Goal: Check status: Check status

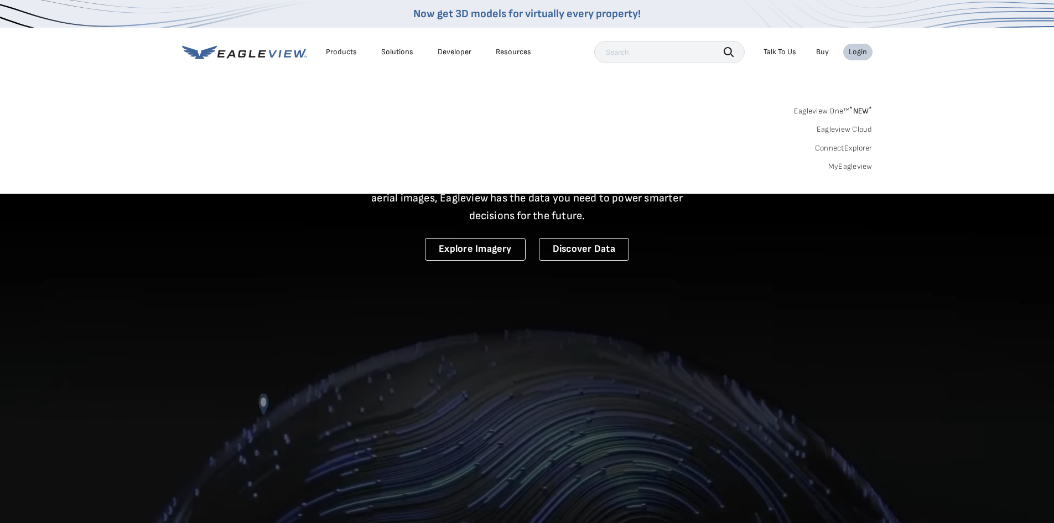
click at [863, 53] on div "Login" at bounding box center [858, 52] width 18 height 10
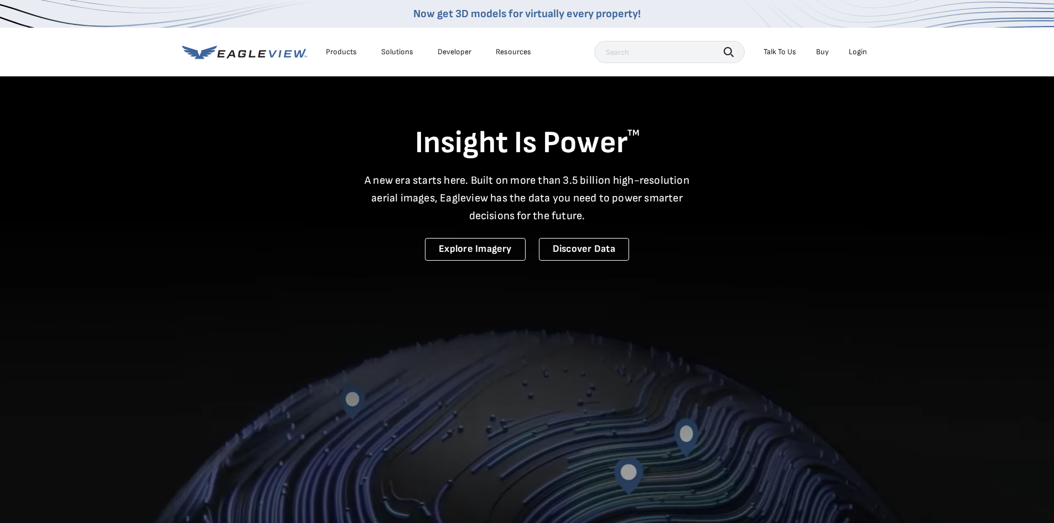
click at [854, 53] on div "Login" at bounding box center [858, 52] width 18 height 10
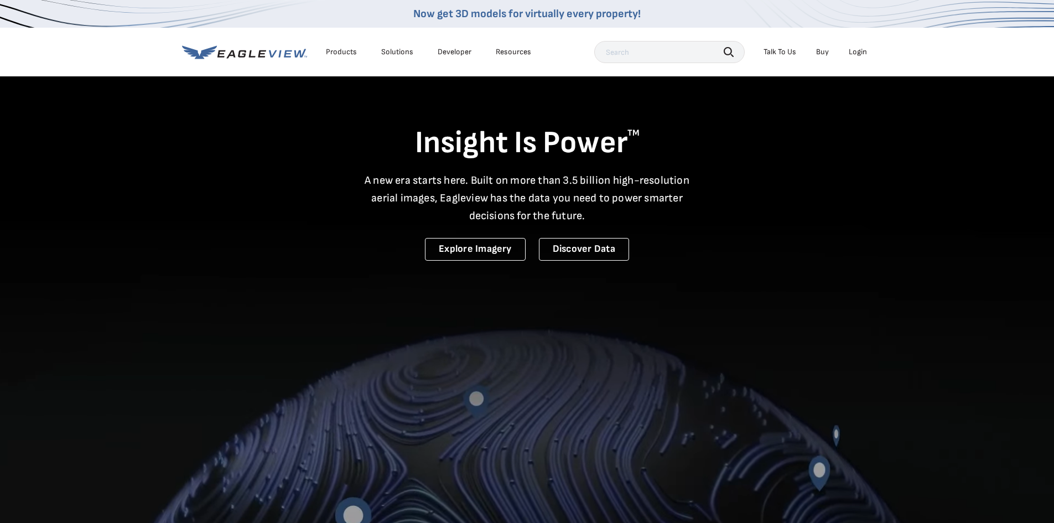
click at [854, 52] on div "Login" at bounding box center [858, 52] width 18 height 10
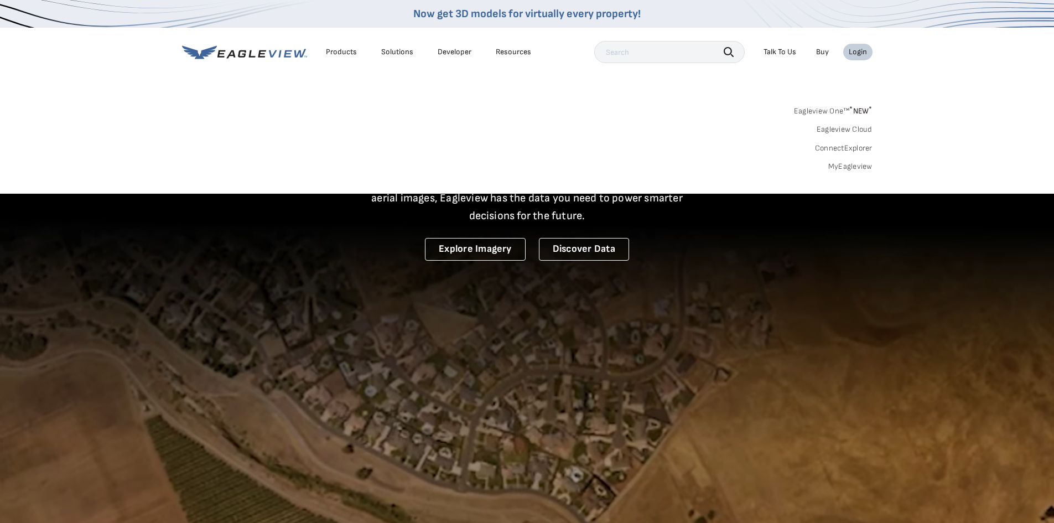
click at [938, 89] on nav "Now get 3D models for virtually every property! Products Solutions Developer Re…" at bounding box center [527, 97] width 1054 height 194
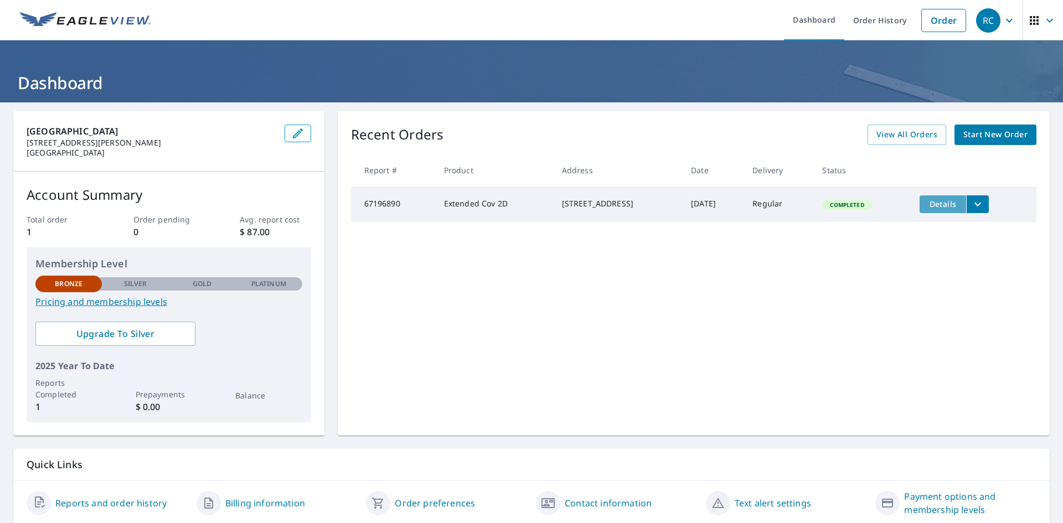
click at [937, 206] on span "Details" at bounding box center [942, 204] width 33 height 11
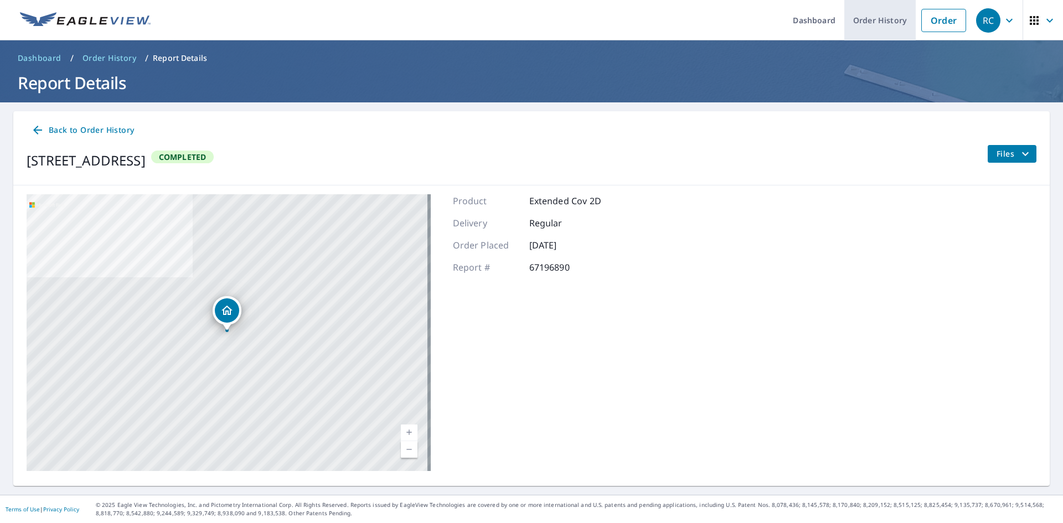
click at [865, 23] on link "Order History" at bounding box center [879, 20] width 71 height 40
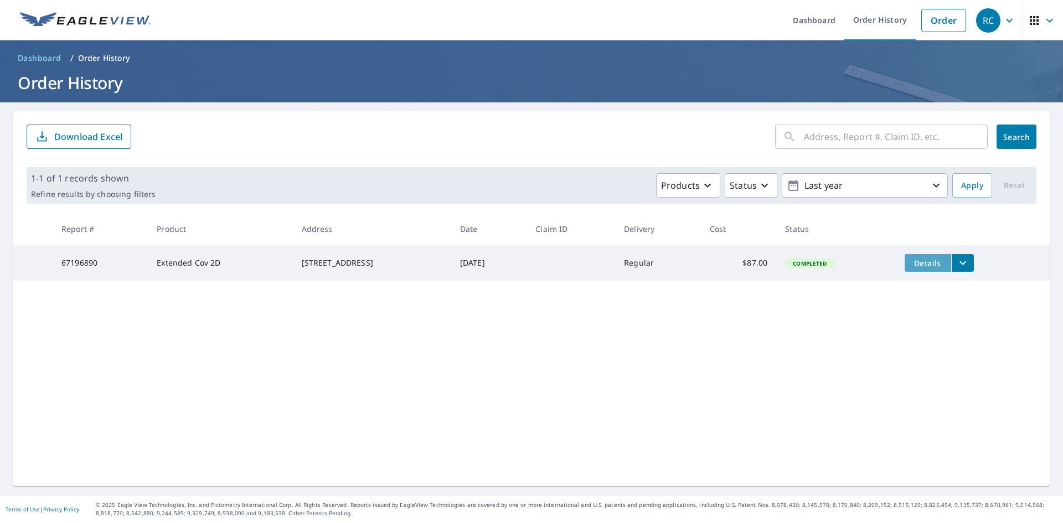
click at [924, 265] on span "Details" at bounding box center [927, 263] width 33 height 11
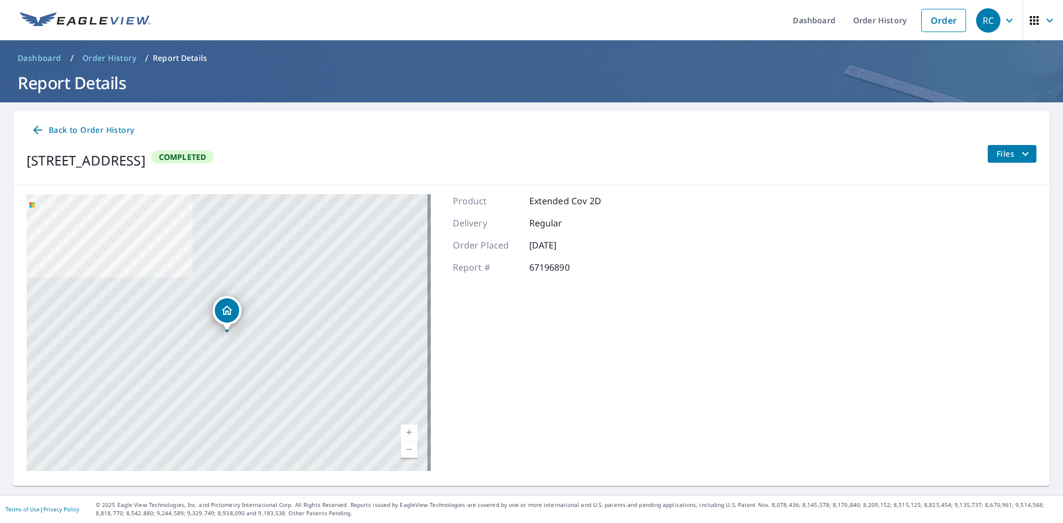
click at [1018, 157] on icon "filesDropdownBtn-67196890" at bounding box center [1024, 153] width 13 height 13
